Goal: Use online tool/utility: Utilize a website feature to perform a specific function

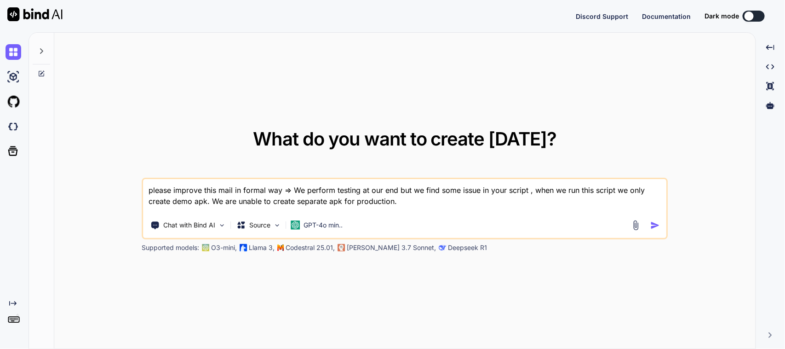
click at [420, 195] on textarea "please improve this mail in formal way => We perform testing at our end but we …" at bounding box center [404, 196] width 523 height 34
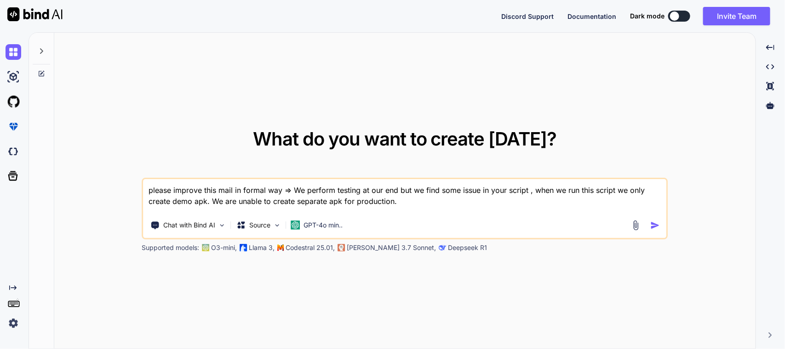
type textarea "x"
type textarea "please improve this mail in formal way =>"
type textarea "x"
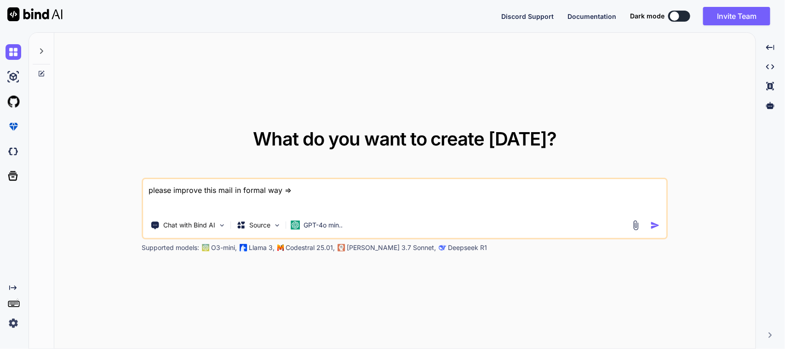
type textarea "please improve this mail in formal way => Hi [PERSON_NAME], I had a question in…"
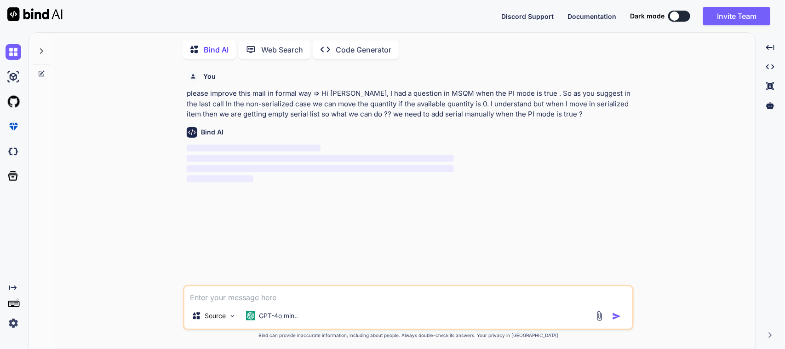
scroll to position [4, 0]
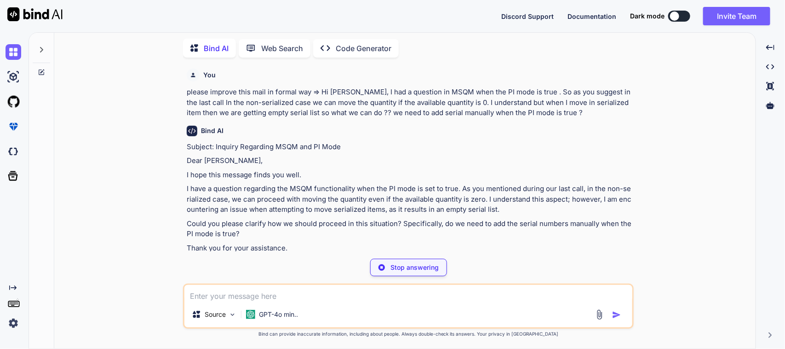
type textarea "x"
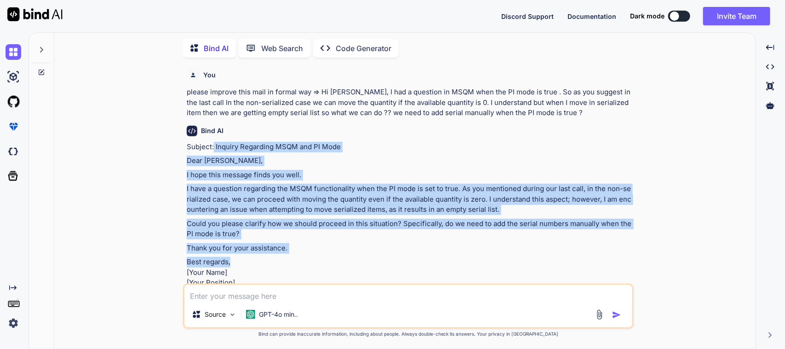
drag, startPoint x: 214, startPoint y: 145, endPoint x: 289, endPoint y: 253, distance: 131.5
click at [289, 253] on div "Subject: Inquiry Regarding MSQM and PI Mode Dear [PERSON_NAME], I hope this mes…" at bounding box center [409, 220] width 445 height 157
copy div "Inquiry Regarding MSQM and PI Mode Dear [PERSON_NAME], I hope this message find…"
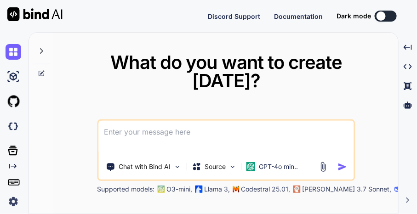
click at [150, 129] on textarea at bounding box center [225, 138] width 255 height 34
type textarea "x"
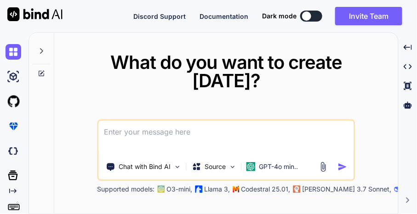
type textarea "h"
type textarea "x"
type textarea "he"
type textarea "x"
type textarea "her"
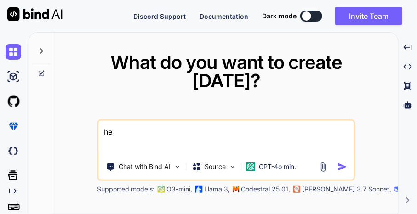
type textarea "x"
type textarea "here"
type textarea "x"
type textarea "here"
type textarea "x"
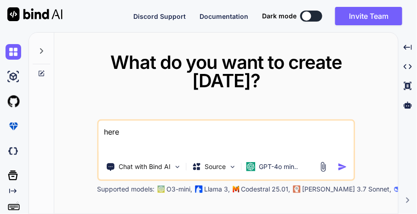
type textarea "here i"
type textarea "x"
type textarea "here is"
type textarea "x"
type textarea "here is"
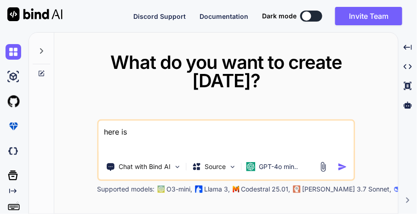
type textarea "x"
type textarea "here is w"
type textarea "x"
type textarea "here is wn"
type textarea "x"
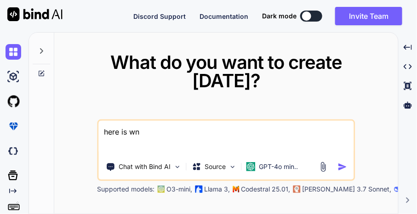
type textarea "here is wna"
type textarea "x"
type textarea "here is wna"
type textarea "x"
type textarea "here is wna"
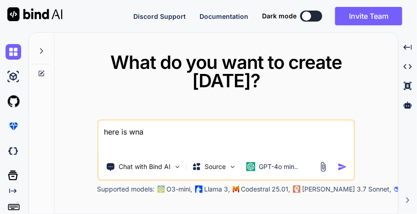
type textarea "x"
type textarea "here is wn"
type textarea "x"
type textarea "here is w"
type textarea "x"
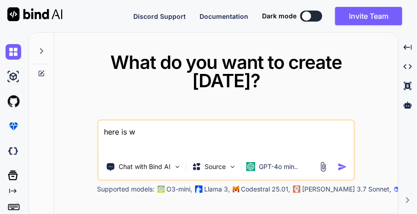
type textarea "here is wa"
type textarea "x"
type textarea "here is wan"
type textarea "x"
type textarea "here is want"
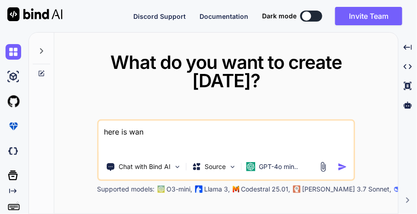
type textarea "x"
type textarea "here is want"
type textarea "x"
type textarea "here is want t"
type textarea "x"
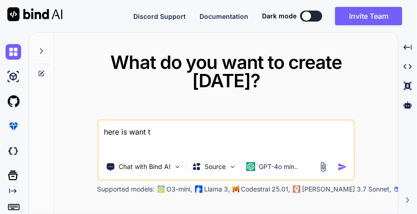
type textarea "here is want to"
type textarea "x"
type textarea "here is want to"
type textarea "x"
type textarea "here is want to i"
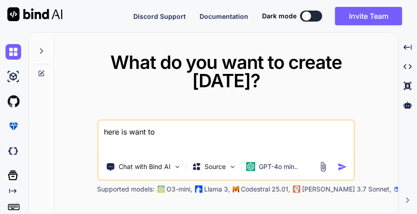
type textarea "x"
type textarea "here is want to im"
type textarea "x"
type textarea "here is want to imp"
type textarea "x"
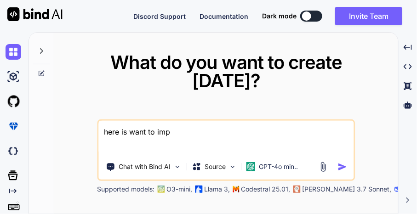
type textarea "here is want to impl"
type textarea "x"
type textarea "here is want to imple"
type textarea "x"
type textarea "here is want to implem"
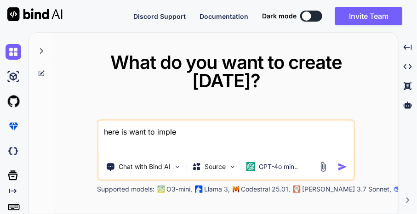
type textarea "x"
type textarea "here is want to impleme"
type textarea "x"
type textarea "here is want to implemen"
type textarea "x"
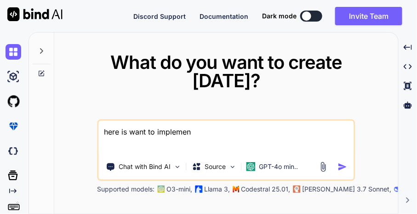
type textarea "here is want to implement"
type textarea "x"
type textarea "here is want to implement"
type textarea "x"
type textarea "here is want to implement a"
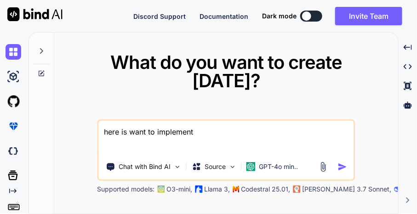
type textarea "x"
type textarea "here is want to implement a"
type textarea "x"
type textarea "here is want to implement a v"
type textarea "x"
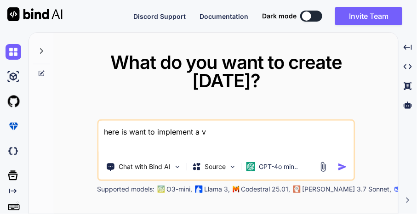
type textarea "here is want to implement a va"
type textarea "x"
type textarea "here is want to implement a val"
type textarea "x"
type textarea "here is want to implement a vali"
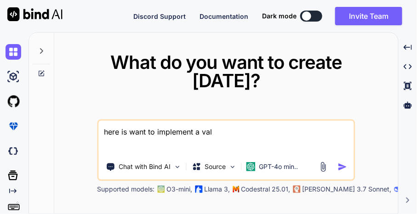
type textarea "x"
type textarea "here is want to implement a valic"
type textarea "x"
type textarea "here is want to implement a valica"
type textarea "x"
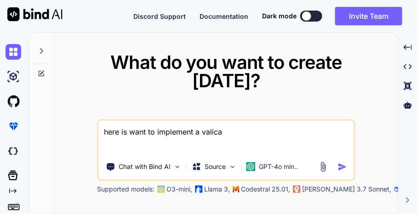
type textarea "here is want to implement a valicat"
type textarea "x"
type textarea "here is want to implement a valicati"
type textarea "x"
type textarea "here is want to implement a valicatio"
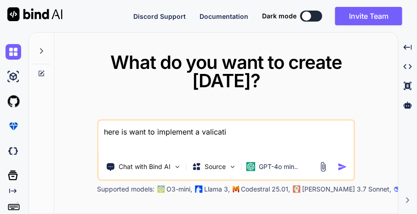
type textarea "x"
type textarea "here is want to implement a valication"
type textarea "x"
type textarea "here is want to implement a valication"
type textarea "x"
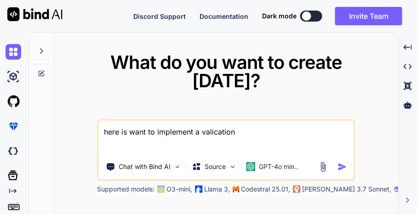
type textarea "here is want to implement a valication i"
type textarea "x"
type textarea "here is want to implement a valication in"
type textarea "x"
type textarea "here is want to implement a valication in"
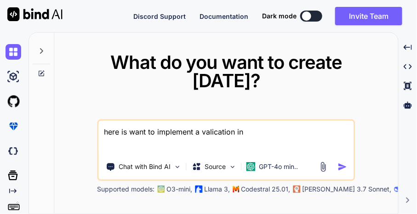
type textarea "x"
type textarea "here is want to implement a valication in m"
type textarea "x"
type textarea "here is want to implement a valication in my"
type textarea "x"
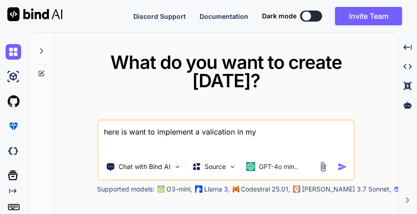
type textarea "here is want to implement a valication in my"
type textarea "x"
type textarea "here is want to implement a valication in my f"
type textarea "x"
type textarea "here is want to implement a valication in my fl"
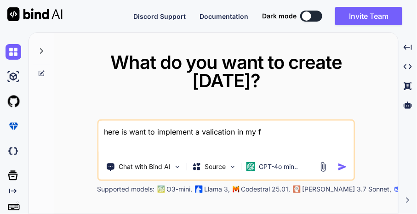
type textarea "x"
type textarea "here is want to implement a valication in my flu"
type textarea "x"
type textarea "here is want to implement a valication in my flut"
type textarea "x"
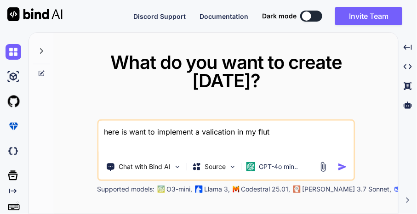
type textarea "here is want to implement a valication in my flutt"
type textarea "x"
type textarea "here is want to implement a valication in my flutte"
type textarea "x"
type textarea "here is want to implement a valication in my flutter"
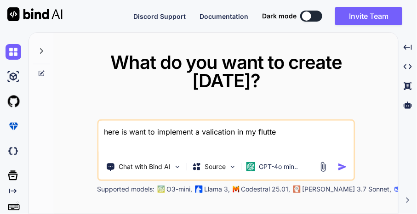
type textarea "x"
type textarea "here is want to implement a valication in my flutter"
type textarea "x"
type textarea "here is want to implement a valication in my flutter c"
type textarea "x"
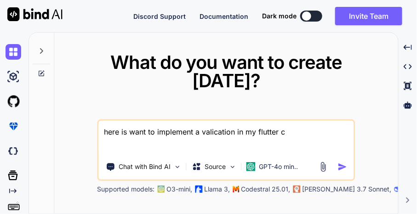
type textarea "here is want to implement a valication in my flutter co"
type textarea "x"
type textarea "here is want to implement a valication in my flutter cod"
type textarea "x"
type textarea "here is want to implement a valication in my flutter code"
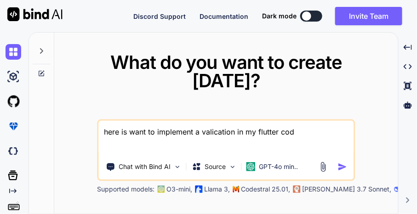
type textarea "x"
type textarea "here is want to implement a valication in my flutter code"
type textarea "x"
type textarea "here is want to implement a validation in my flutter code"
type textarea "x"
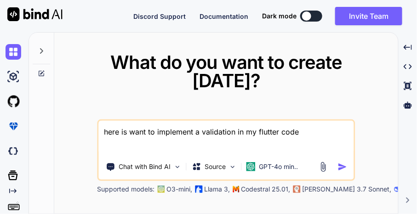
click at [322, 132] on textarea "here is want to implement a validation in my flutter code" at bounding box center [225, 138] width 255 height 34
drag, startPoint x: 168, startPoint y: 137, endPoint x: 108, endPoint y: 138, distance: 60.3
click at [108, 138] on textarea "here is want to implement a validation in my flutter code. If the user hit the …" at bounding box center [225, 138] width 255 height 34
click at [147, 138] on textarea "here is want to implement a validation in my flutter code. If the user hit the …" at bounding box center [225, 138] width 255 height 34
drag, startPoint x: 150, startPoint y: 142, endPoint x: 129, endPoint y: 142, distance: 20.7
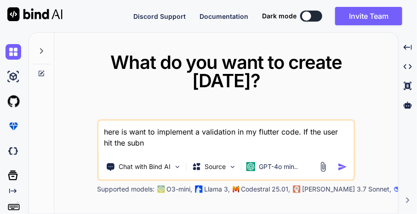
click at [129, 142] on textarea "here is want to implement a validation in my flutter code. If the user hit the …" at bounding box center [225, 138] width 255 height 34
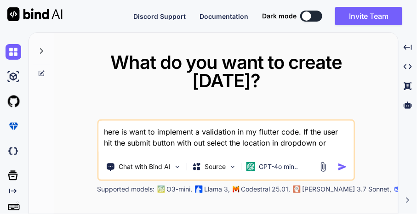
type textarea "here is want to implement a validation in my flutter code. If the user hit the …"
click at [322, 140] on textarea "here is want to implement a validation in my flutter code. If the user hit the …" at bounding box center [225, 138] width 255 height 34
